Goal: Task Accomplishment & Management: Use online tool/utility

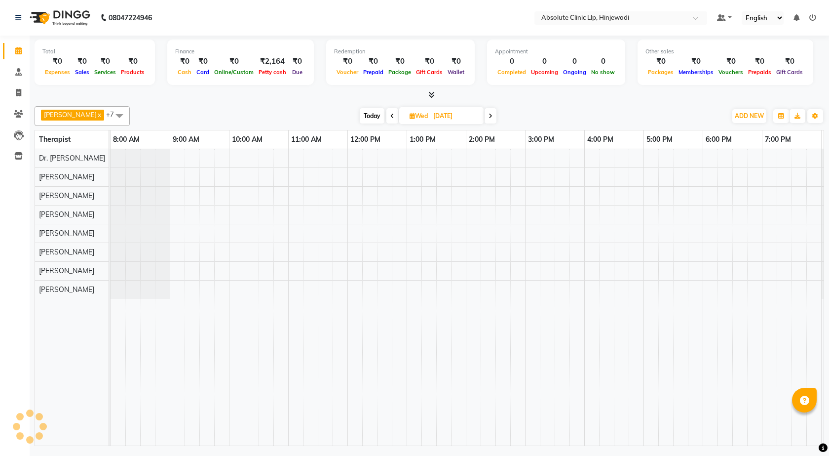
click at [387, 117] on span at bounding box center [393, 115] width 12 height 15
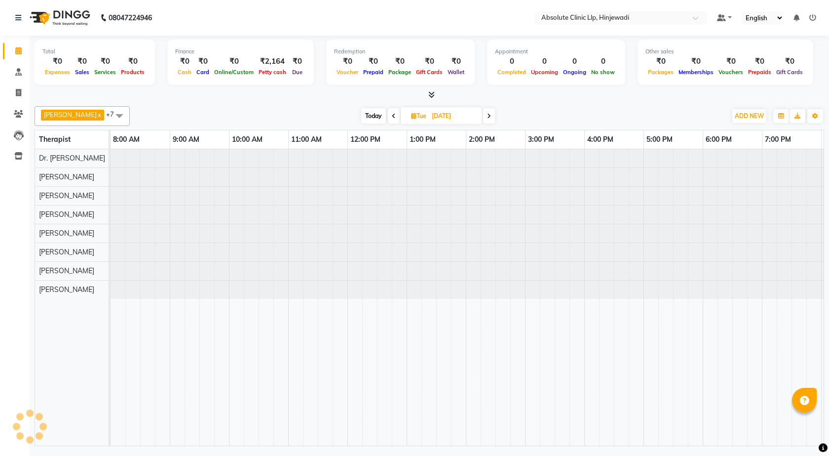
click at [392, 117] on icon at bounding box center [394, 116] width 4 height 6
click at [391, 117] on icon at bounding box center [393, 116] width 4 height 6
click at [392, 117] on icon at bounding box center [394, 116] width 4 height 6
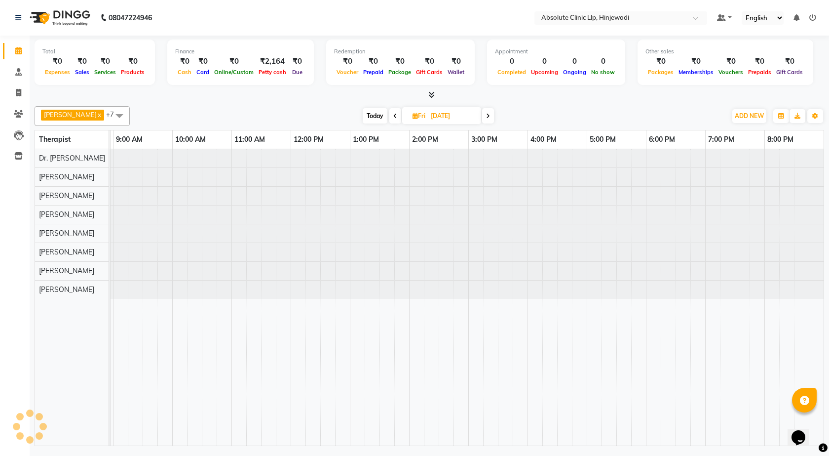
click at [393, 117] on icon at bounding box center [395, 116] width 4 height 6
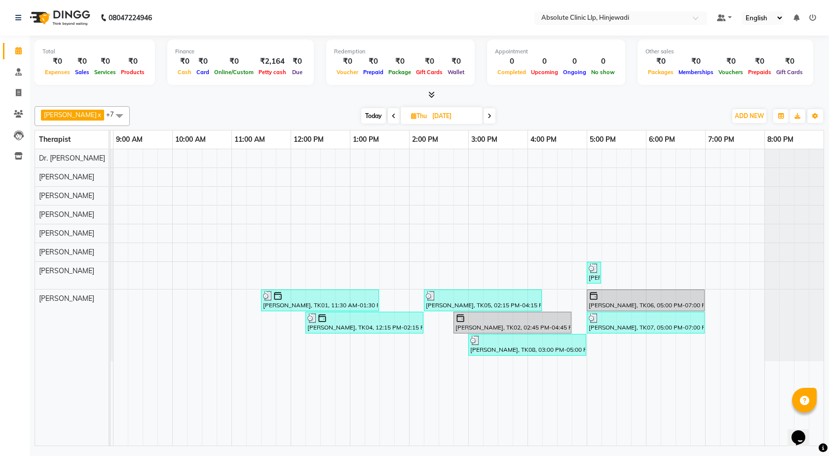
click at [366, 118] on span "Today" at bounding box center [373, 115] width 25 height 15
type input "[DATE]"
